Goal: Find specific page/section: Find specific page/section

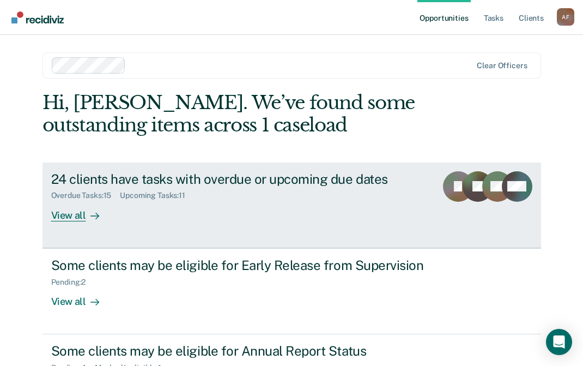
click at [70, 211] on div "View all" at bounding box center [81, 210] width 61 height 21
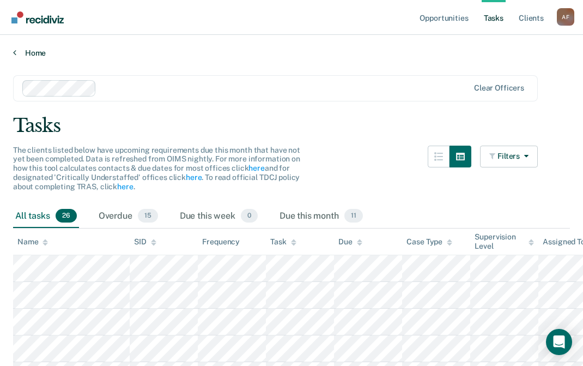
click at [29, 51] on link "Home" at bounding box center [291, 53] width 557 height 10
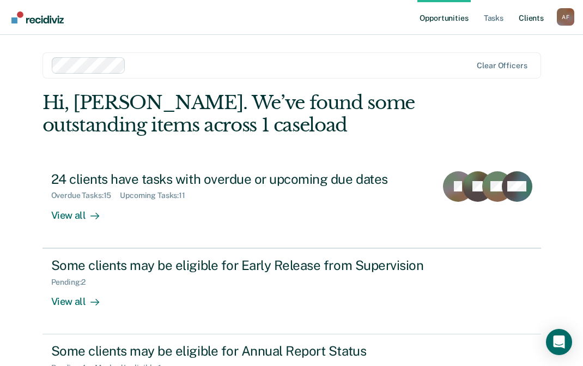
click at [540, 19] on link "Client s" at bounding box center [531, 17] width 29 height 35
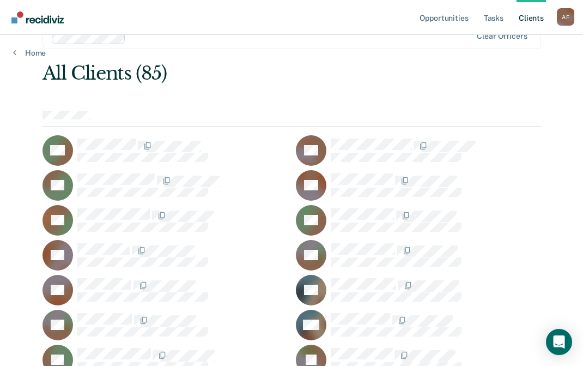
scroll to position [29, 0]
